Goal: Task Accomplishment & Management: Use online tool/utility

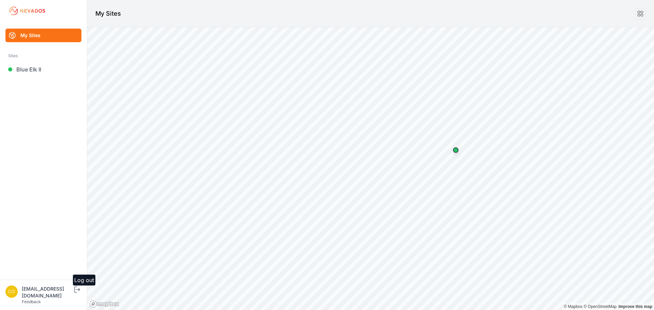
click at [77, 293] on icon "submit" at bounding box center [75, 290] width 3 height 6
click at [34, 71] on link "[GEOGRAPHIC_DATA]" at bounding box center [43, 70] width 76 height 14
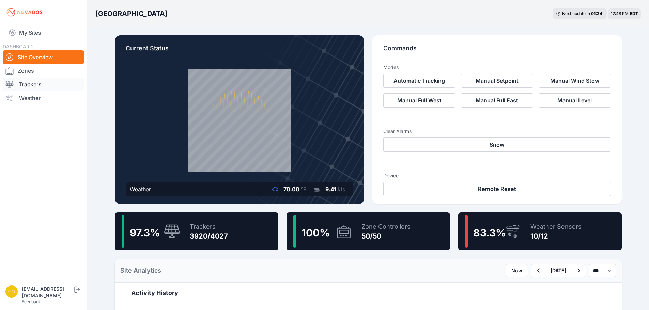
click at [29, 83] on link "Trackers" at bounding box center [43, 85] width 81 height 14
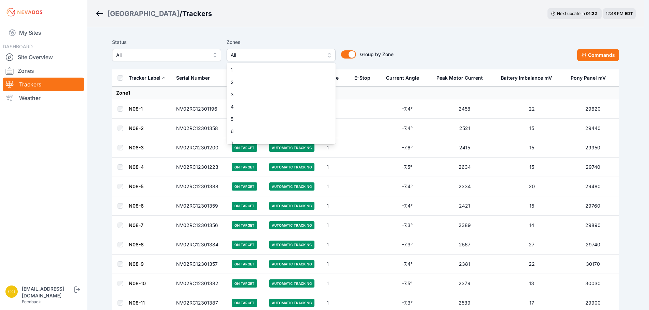
click at [246, 57] on span "All" at bounding box center [276, 55] width 91 height 8
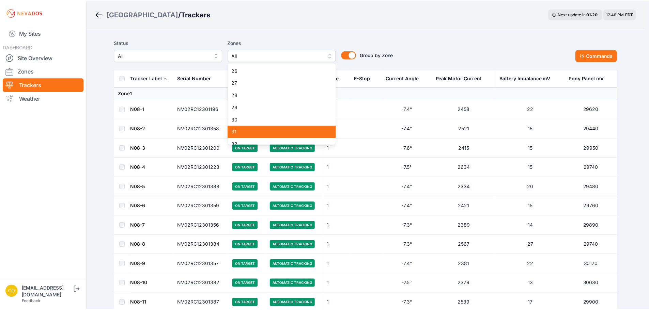
scroll to position [272, 0]
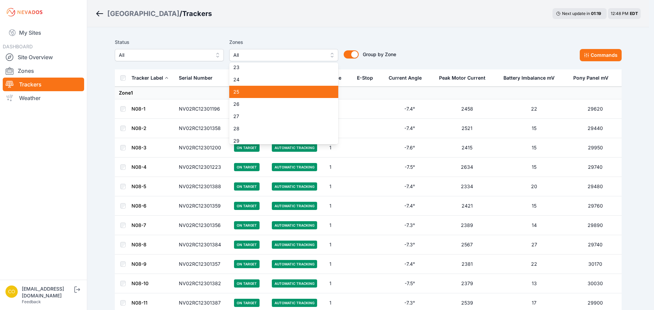
click at [243, 90] on span "25" at bounding box center [279, 92] width 93 height 7
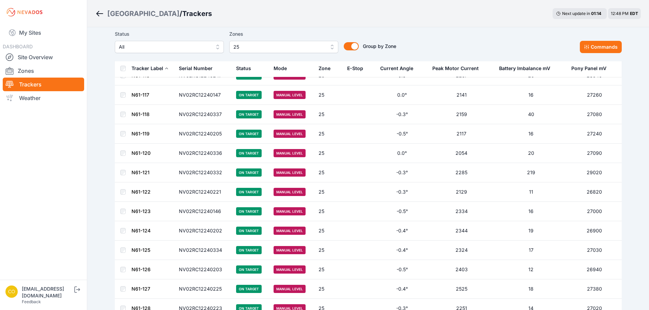
scroll to position [1896, 0]
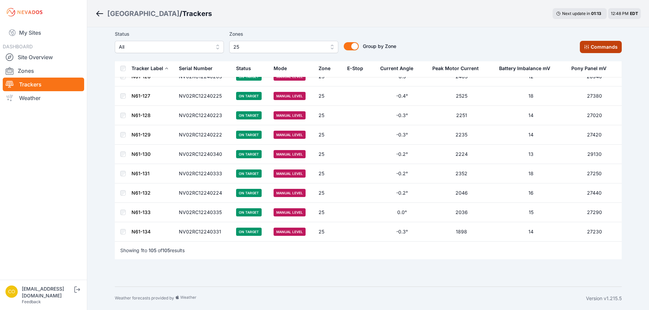
click at [593, 45] on button "Commands" at bounding box center [601, 47] width 42 height 12
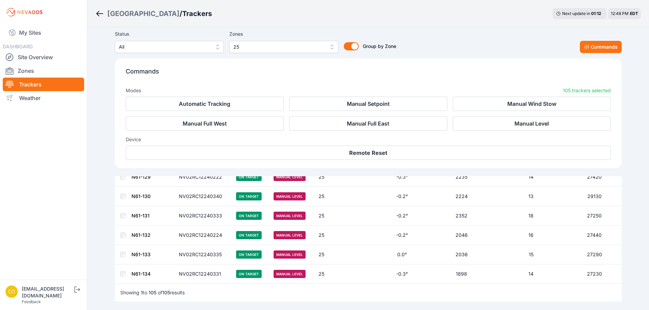
scroll to position [2011, 0]
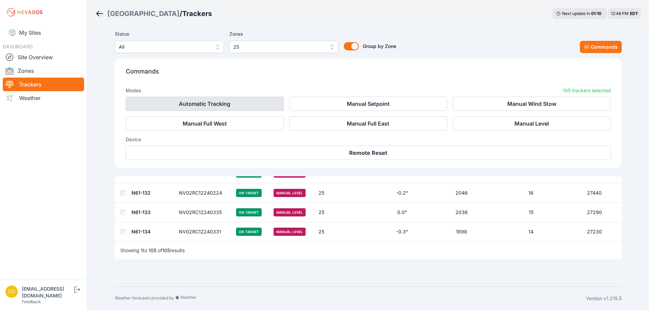
click at [239, 107] on button "Automatic Tracking" at bounding box center [205, 104] width 158 height 14
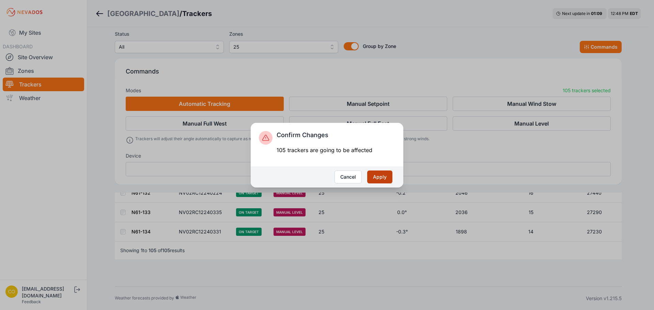
click at [383, 181] on button "Apply" at bounding box center [379, 177] width 25 height 13
